Goal: Information Seeking & Learning: Understand process/instructions

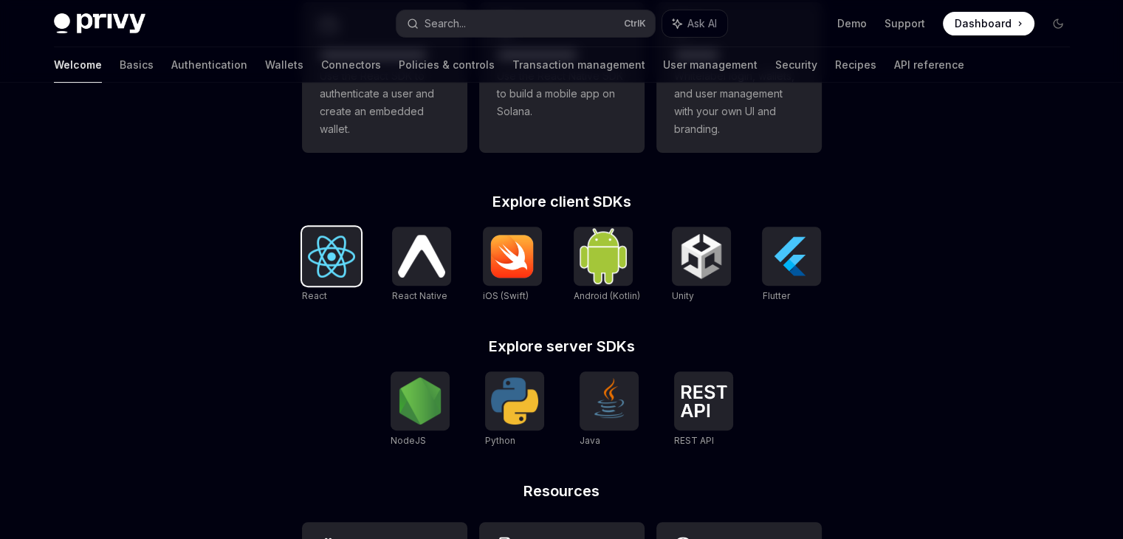
scroll to position [591, 0]
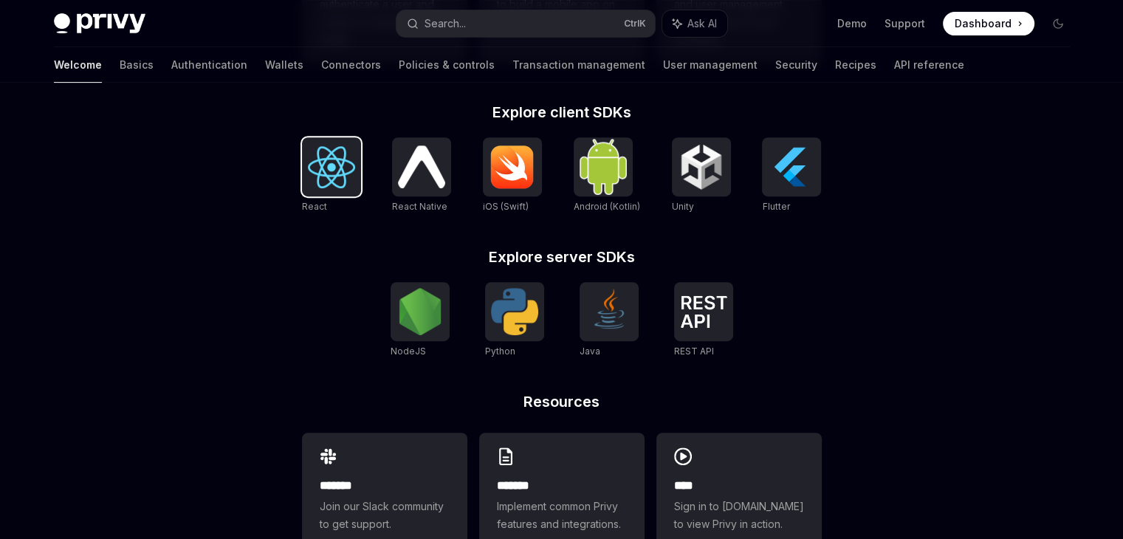
click at [328, 167] on img at bounding box center [331, 167] width 47 height 42
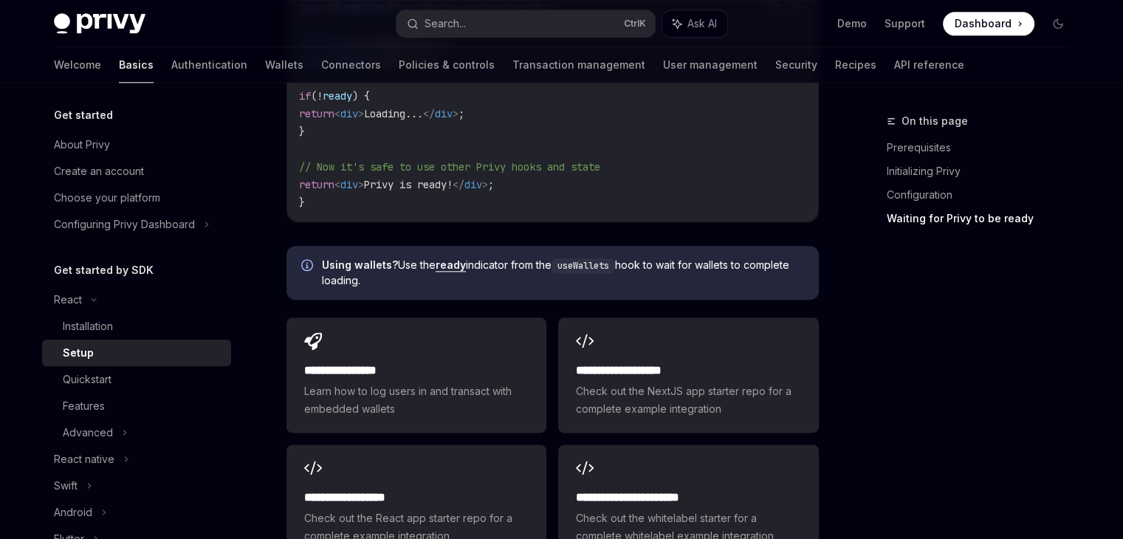
scroll to position [1772, 0]
click at [93, 382] on div "Quickstart" at bounding box center [87, 380] width 49 height 18
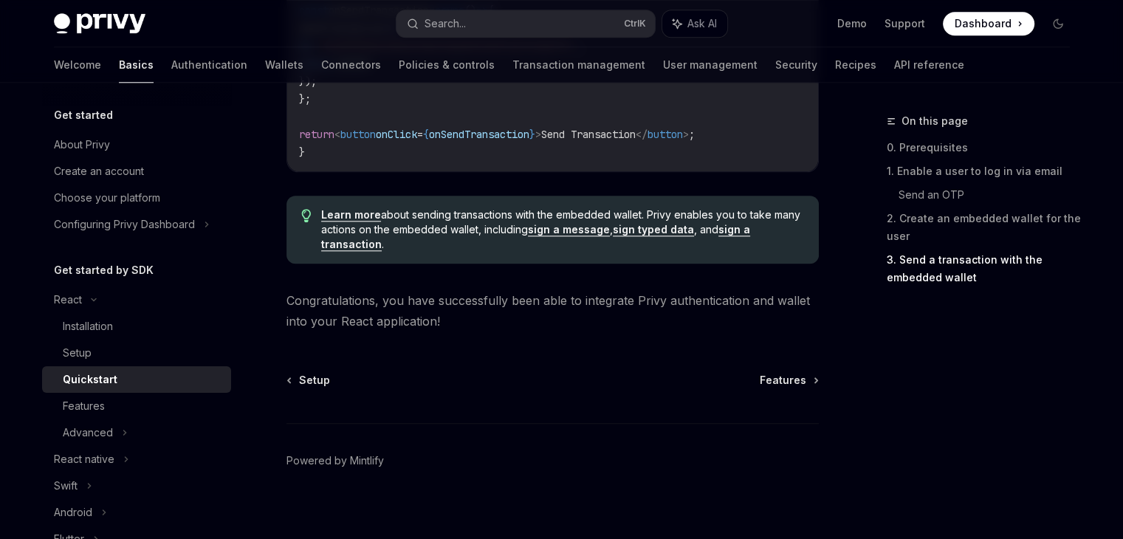
scroll to position [1601, 0]
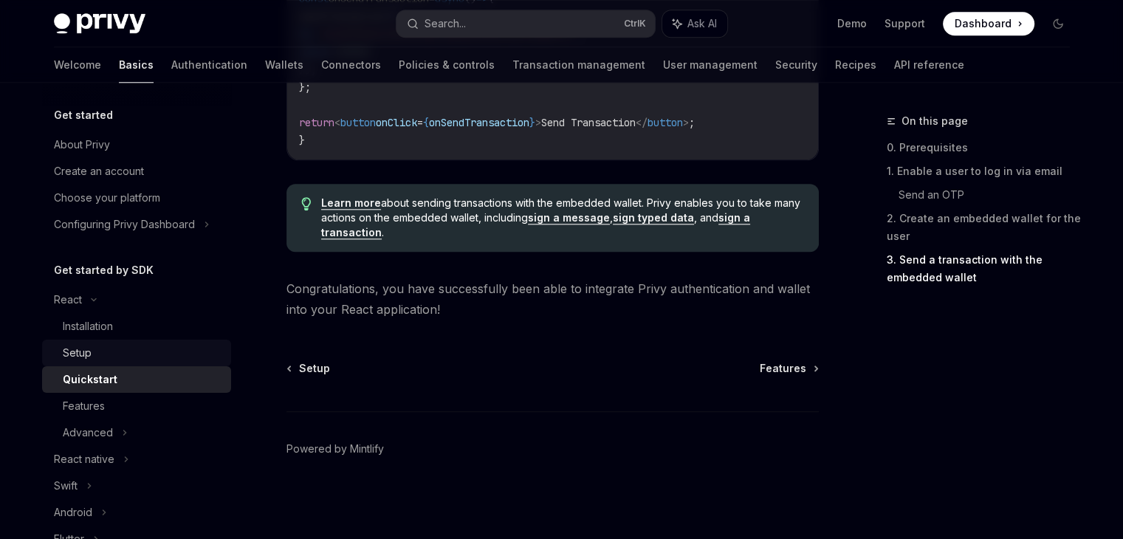
click at [86, 354] on div "Setup" at bounding box center [77, 353] width 29 height 18
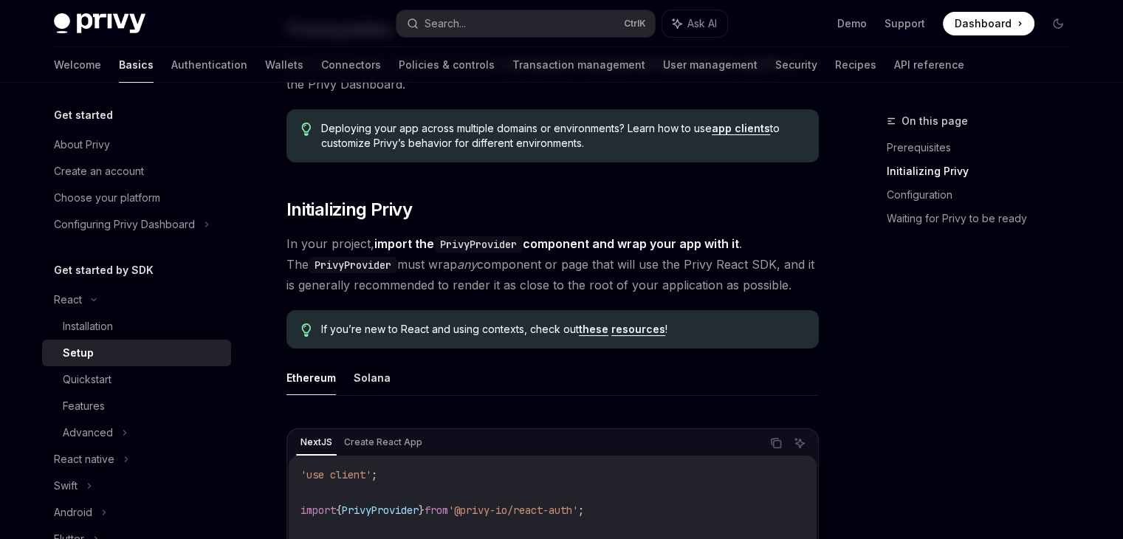
scroll to position [369, 0]
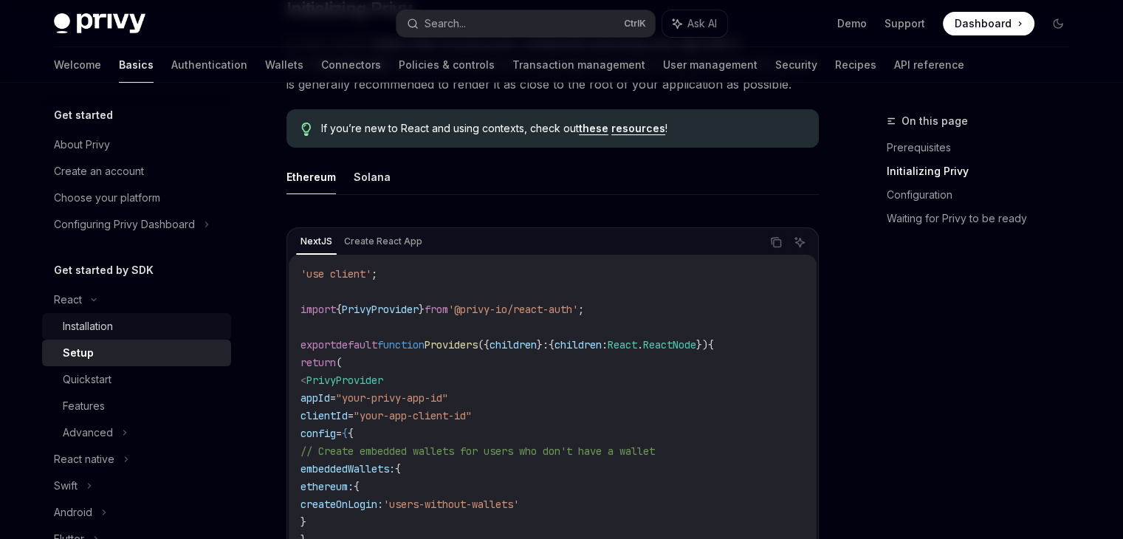
click at [101, 331] on div "Installation" at bounding box center [88, 326] width 50 height 18
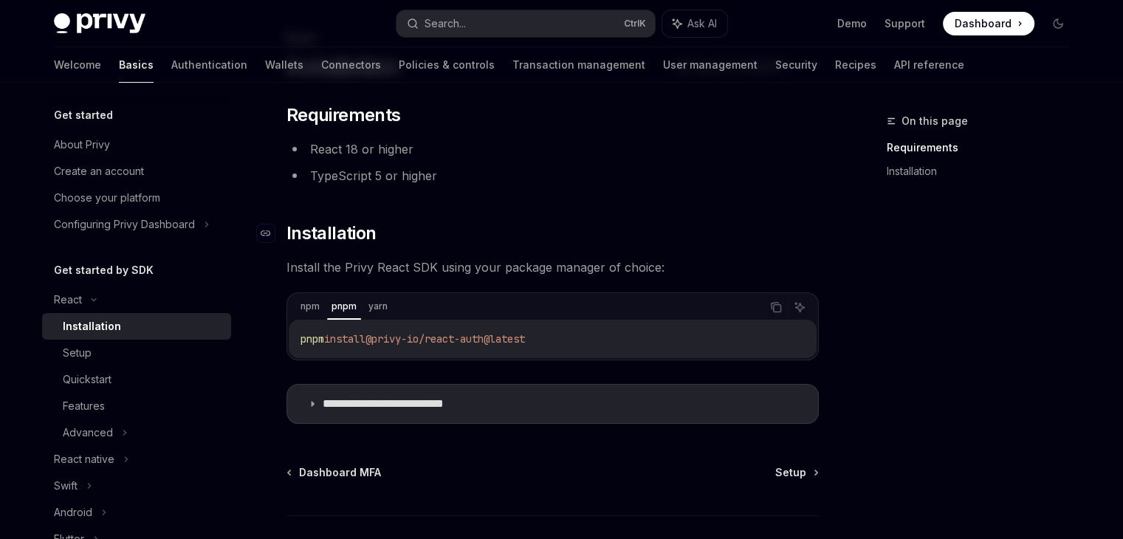
scroll to position [186, 0]
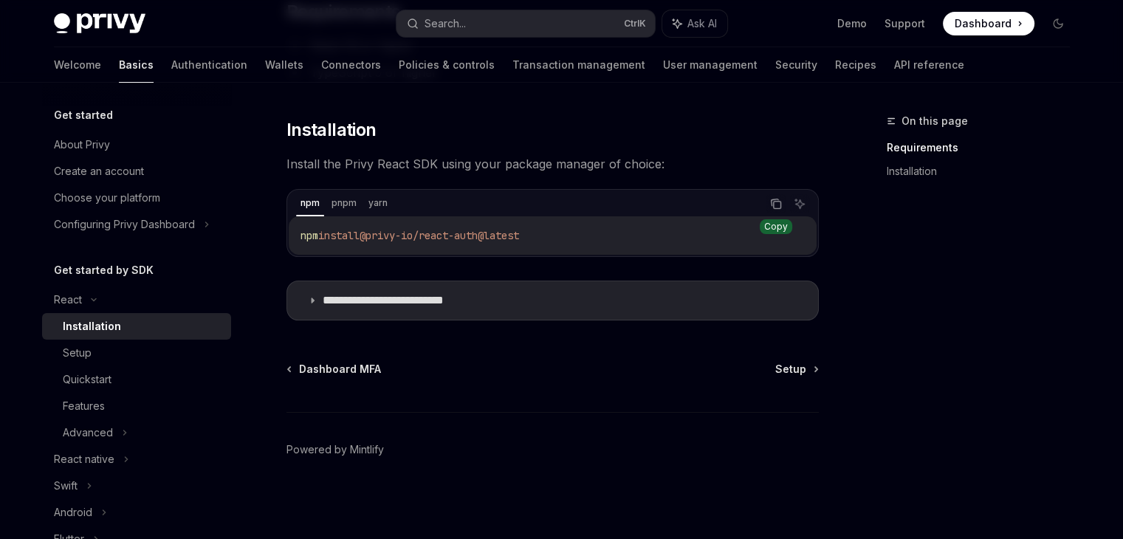
click at [771, 207] on icon "Copy the contents from the code block" at bounding box center [776, 204] width 12 height 12
click at [77, 353] on div "Setup" at bounding box center [77, 353] width 29 height 18
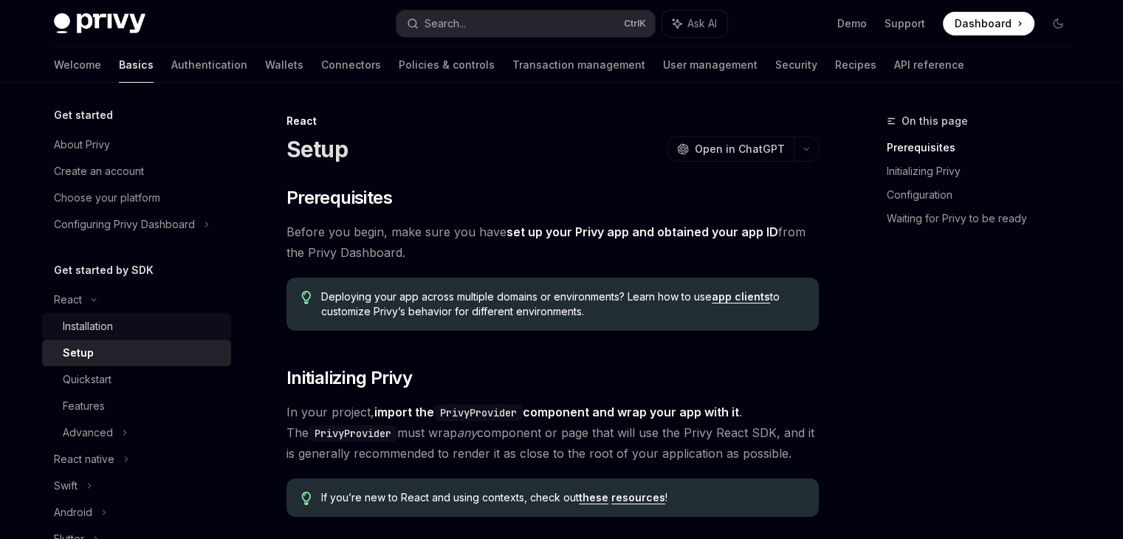
click at [87, 326] on div "Installation" at bounding box center [88, 326] width 50 height 18
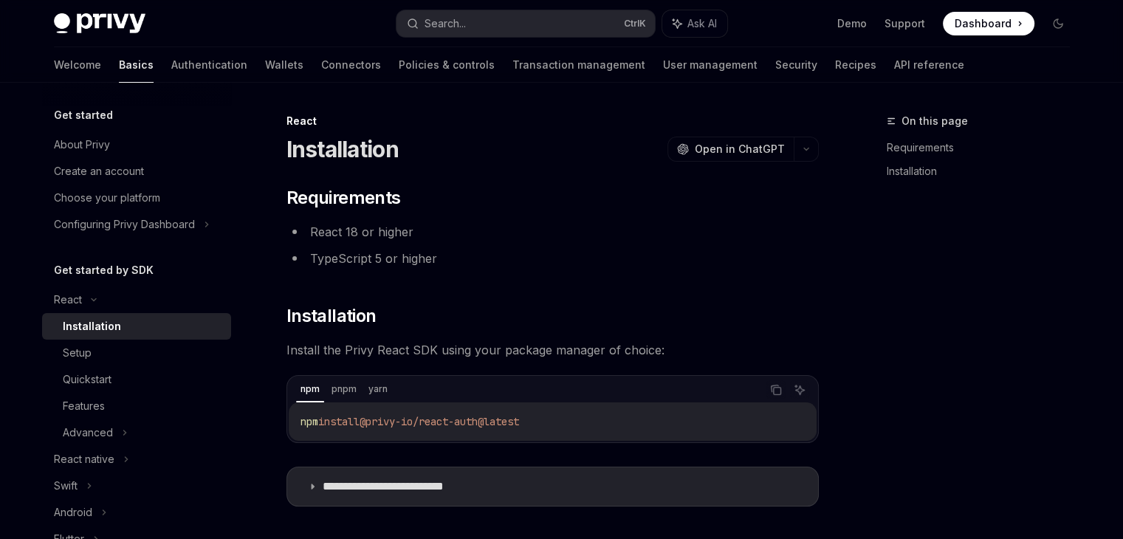
type textarea "*"
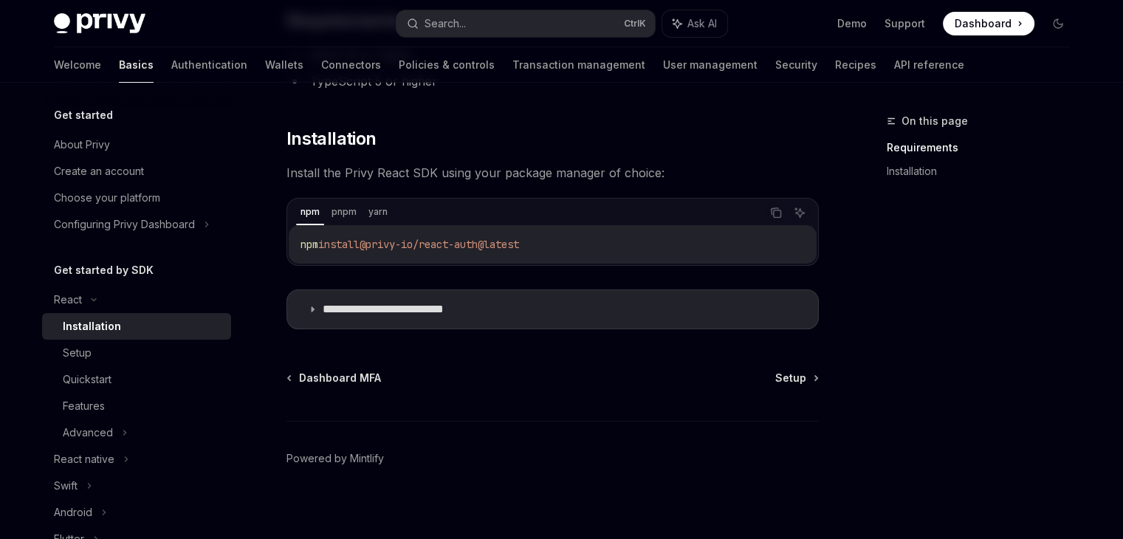
scroll to position [186, 0]
